Goal: Contribute content: Add original content to the website for others to see

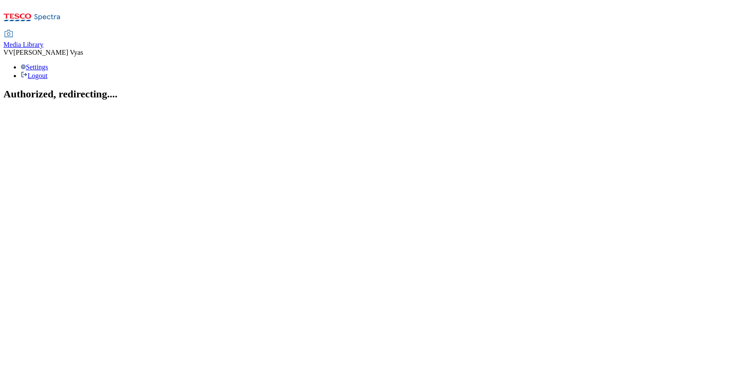
click at [44, 41] on span "Media Library" at bounding box center [23, 44] width 40 height 7
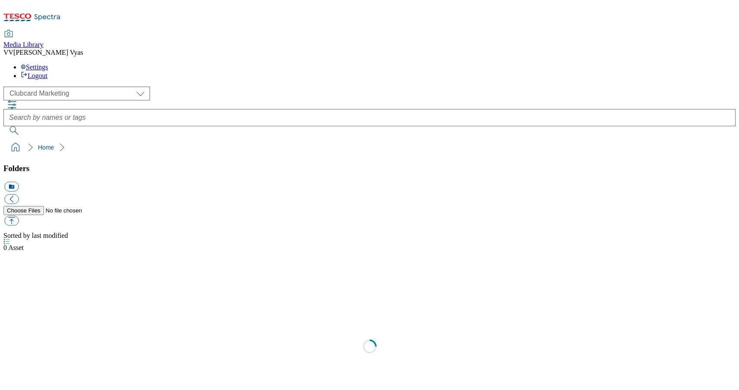
scroll to position [1, 0]
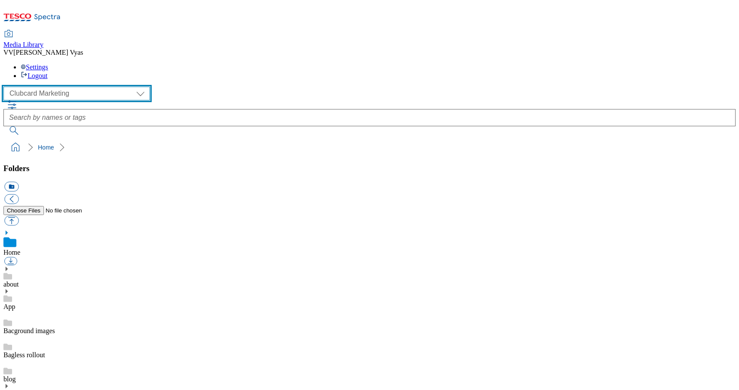
select select "flare-ghs-mktg"
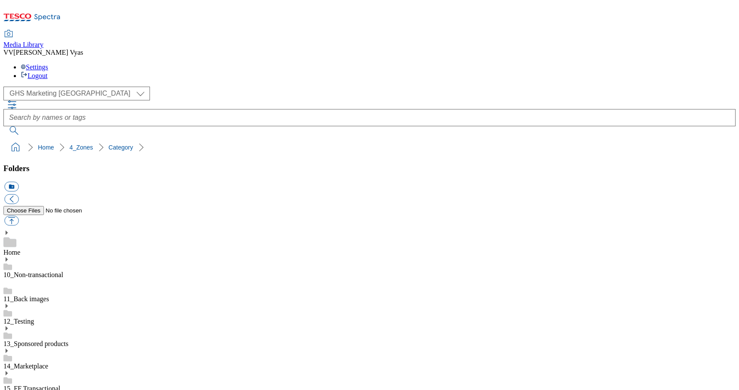
click at [19, 182] on button "icon_new_folder" at bounding box center [11, 187] width 14 height 10
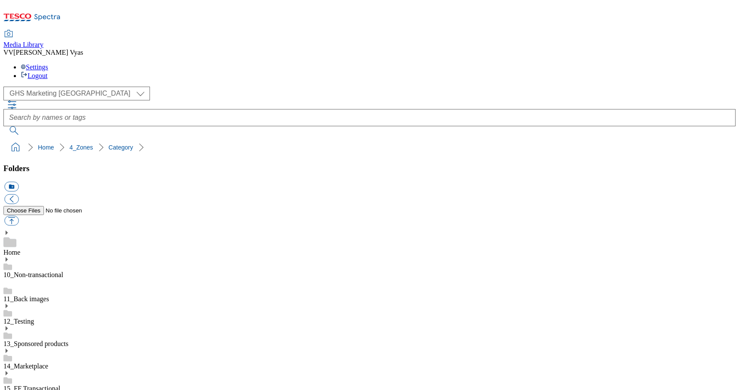
paste input "2532-508900-Home and furniture"
type input "2532-508900-Home and furniture"
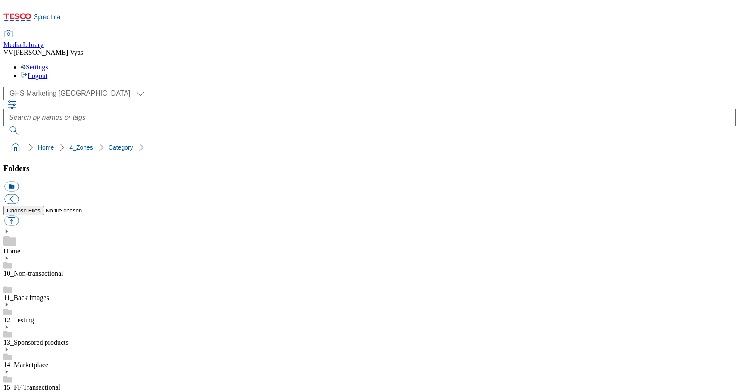
click at [19, 216] on button "button" at bounding box center [11, 221] width 14 height 10
type input "C:\fakepath\2532-508900_Header.jpg"
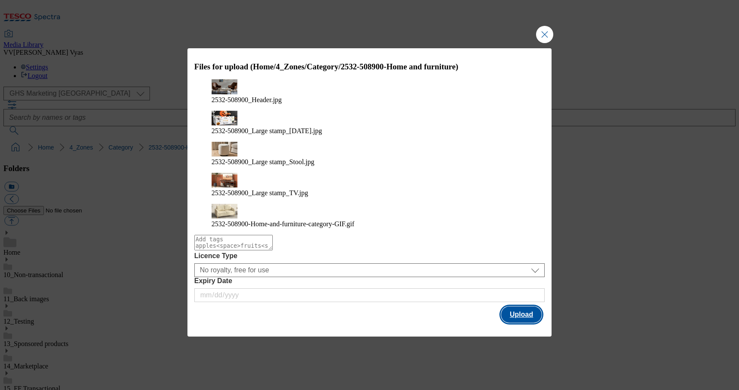
click at [526, 307] on button "Upload" at bounding box center [521, 315] width 41 height 16
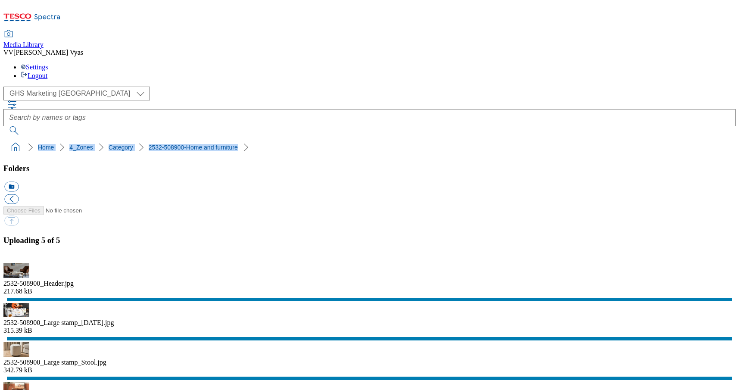
drag, startPoint x: 230, startPoint y: 81, endPoint x: 3, endPoint y: 81, distance: 226.4
click at [3, 139] on nav "Home 4_Zones Category 2532-508900-Home and furniture" at bounding box center [369, 147] width 733 height 16
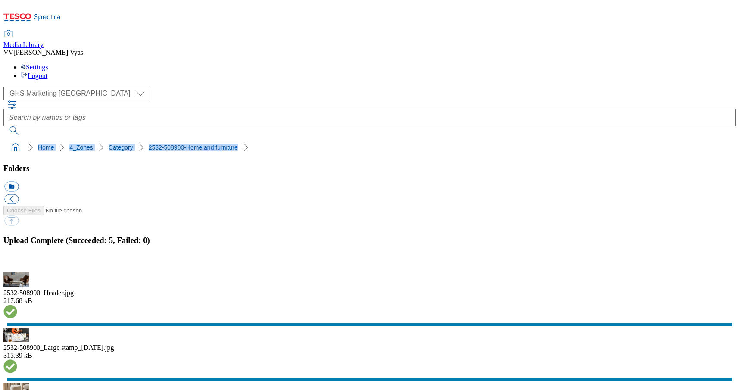
copy ol "Home 4_Zones Category 2532-508900-Home and furniture"
